Goal: Use online tool/utility: Utilize a website feature to perform a specific function

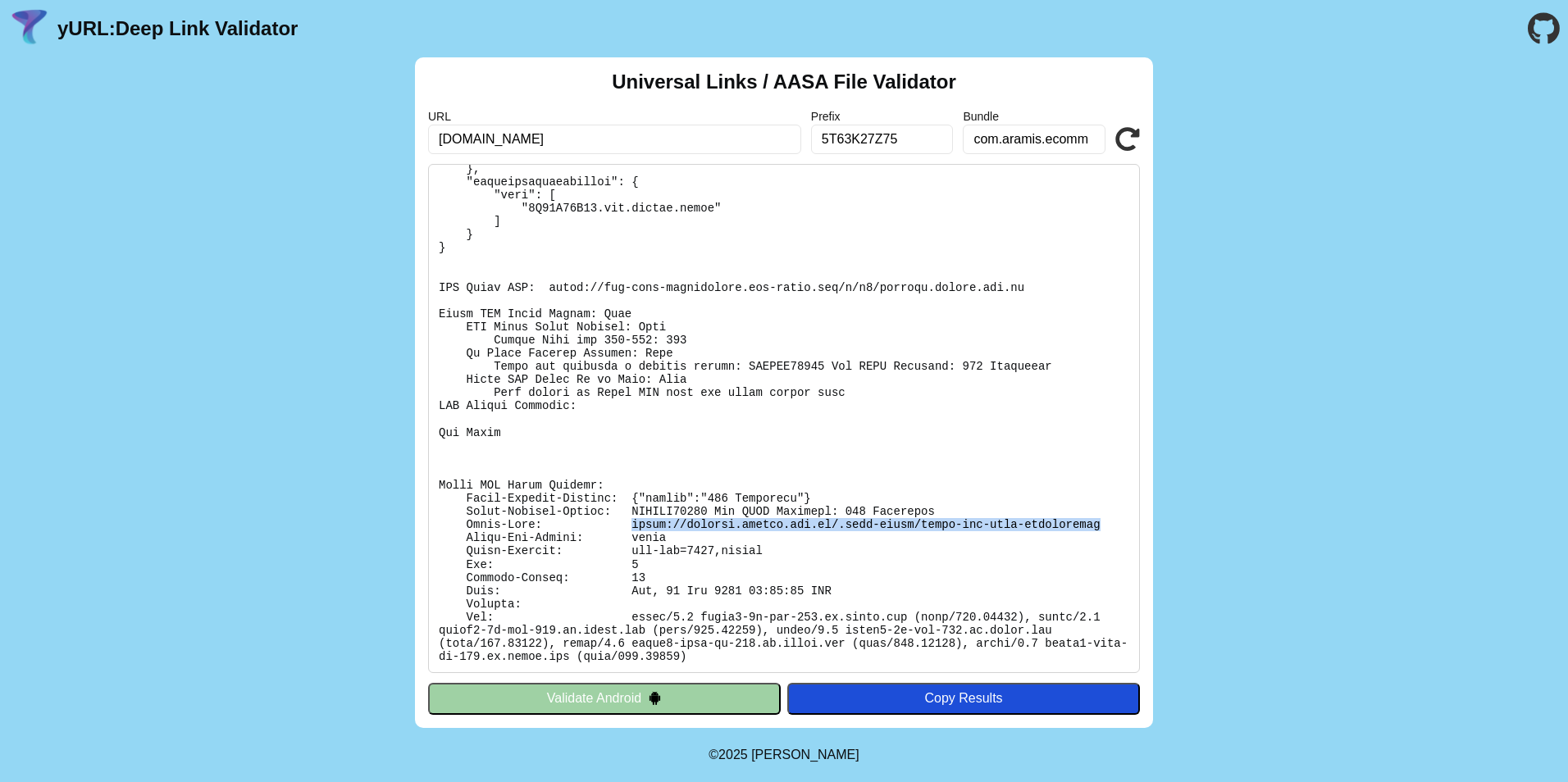
scroll to position [396, 0]
click at [680, 692] on button "Validate Android" at bounding box center [604, 698] width 353 height 31
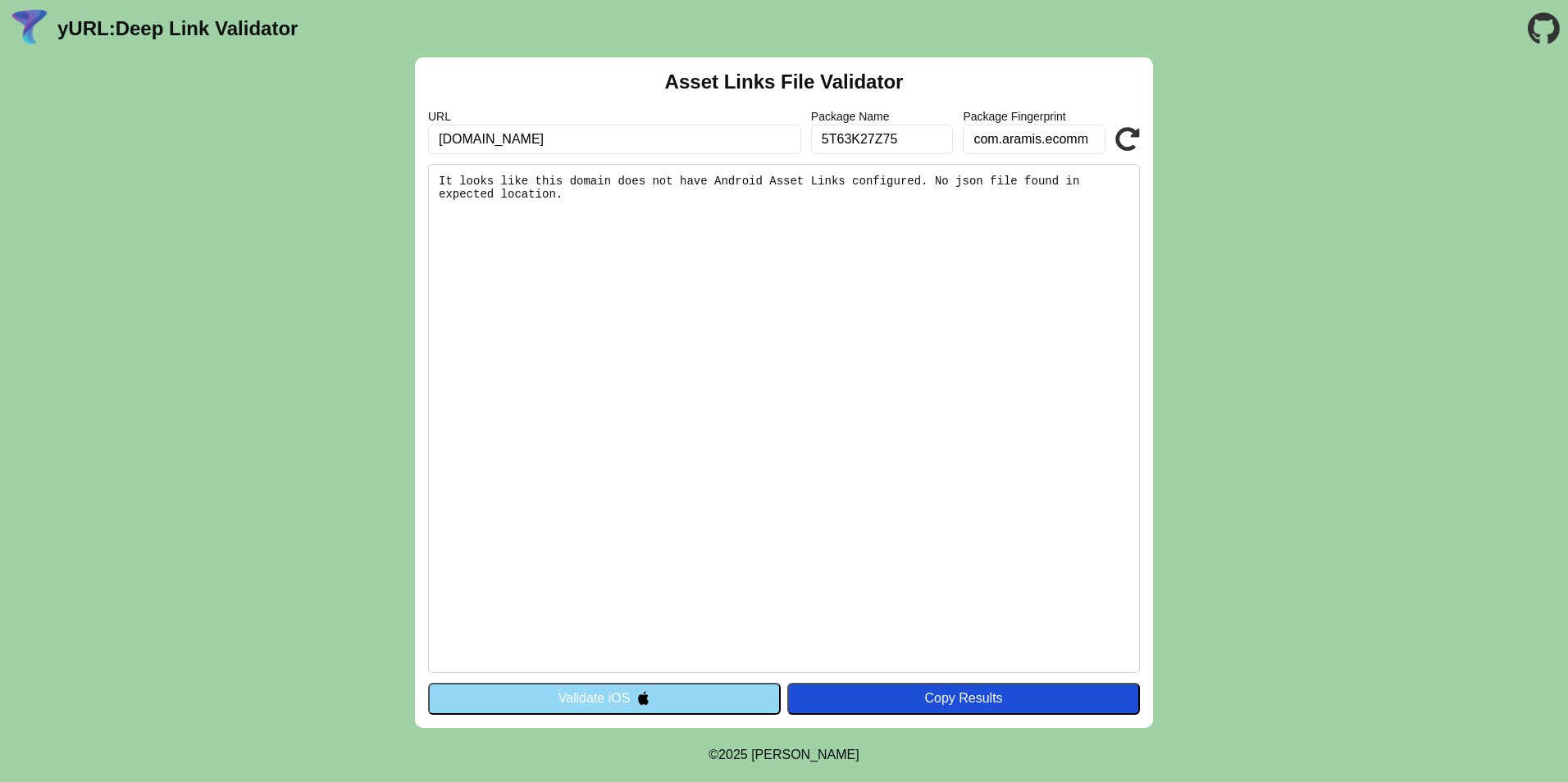
click at [680, 692] on button "Validate iOS" at bounding box center [604, 698] width 353 height 31
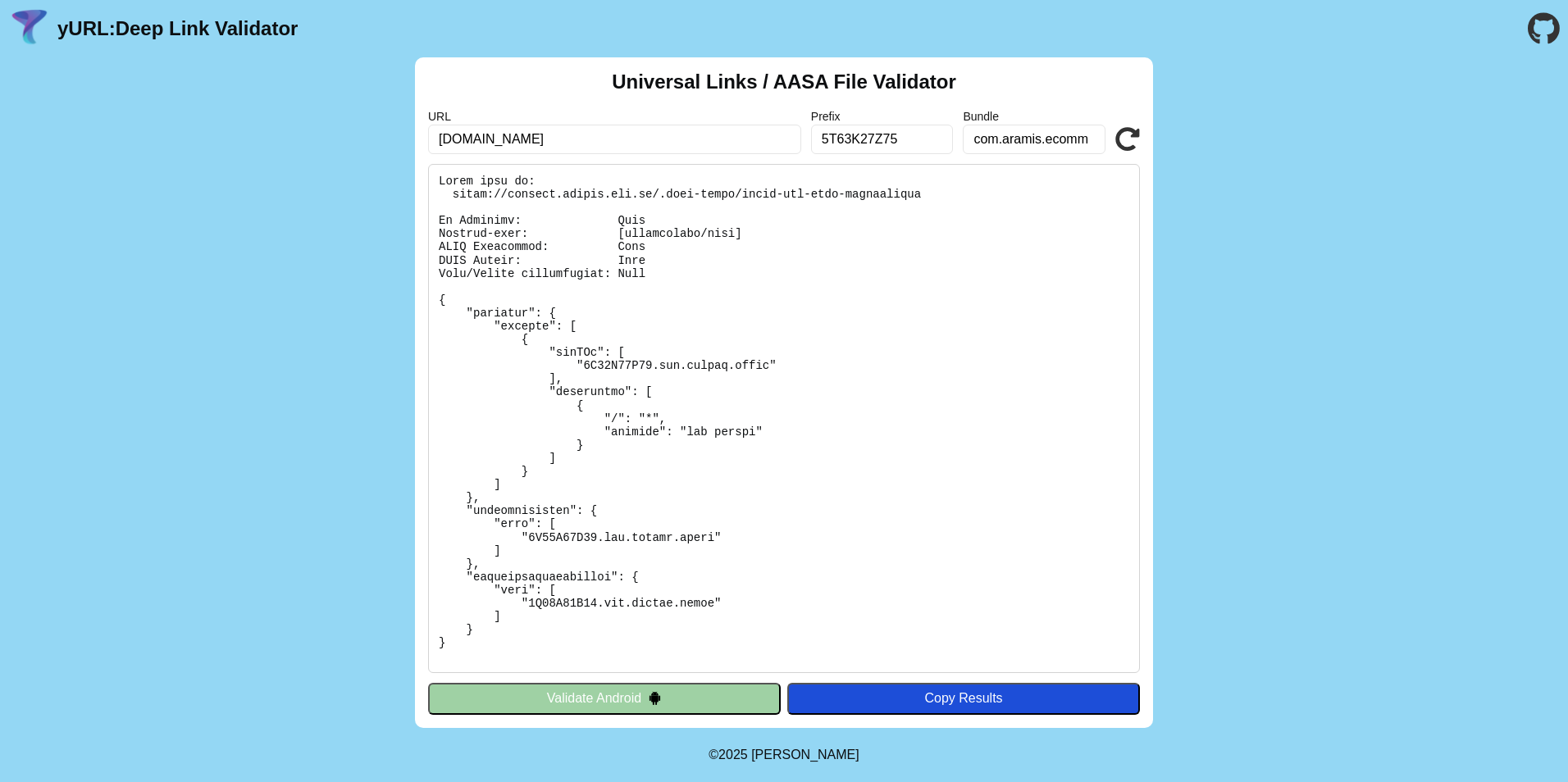
click at [680, 692] on button "Validate Android" at bounding box center [604, 698] width 353 height 31
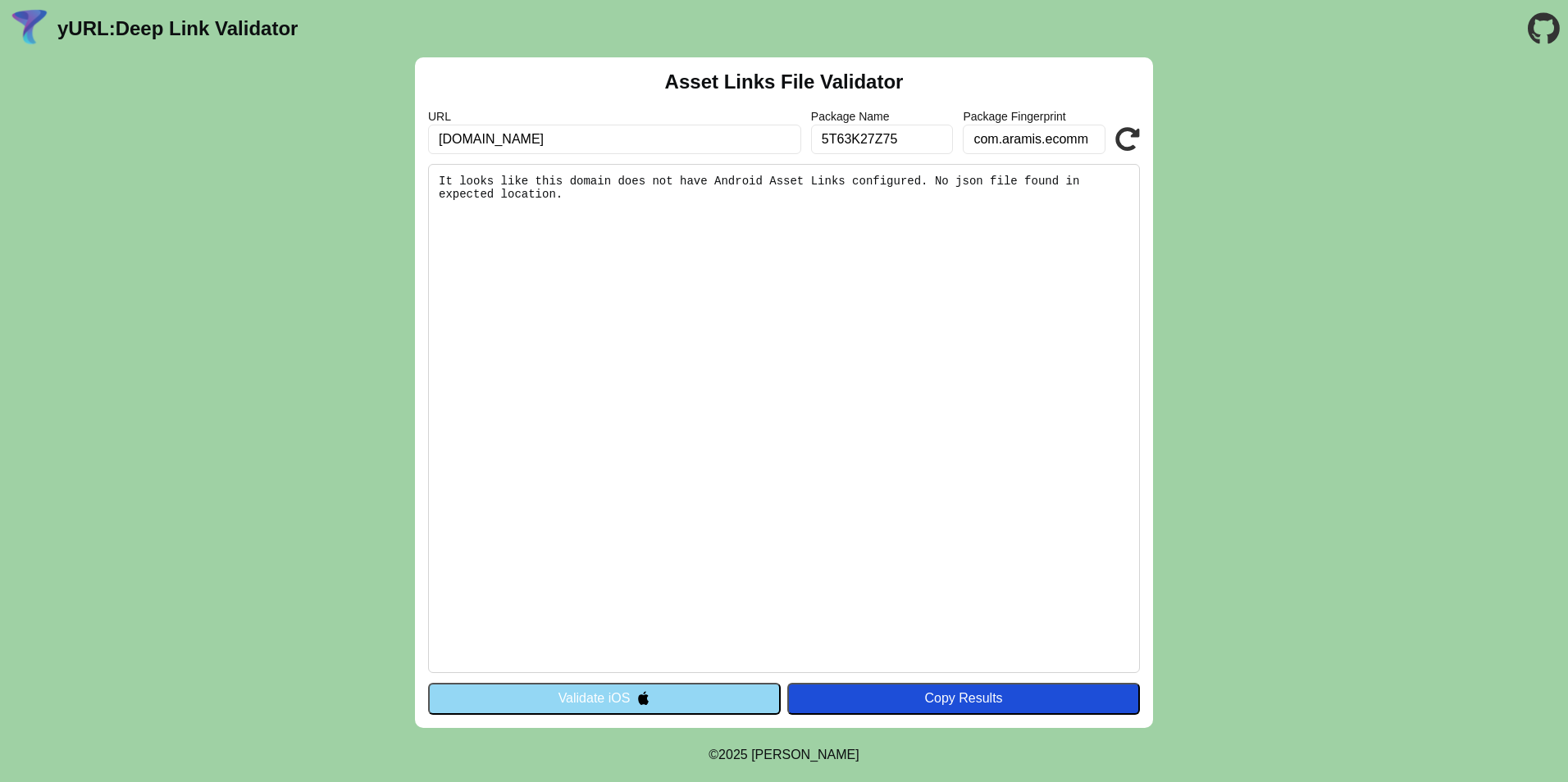
click at [680, 692] on button "Validate iOS" at bounding box center [604, 698] width 353 height 31
